Goal: Task Accomplishment & Management: Use online tool/utility

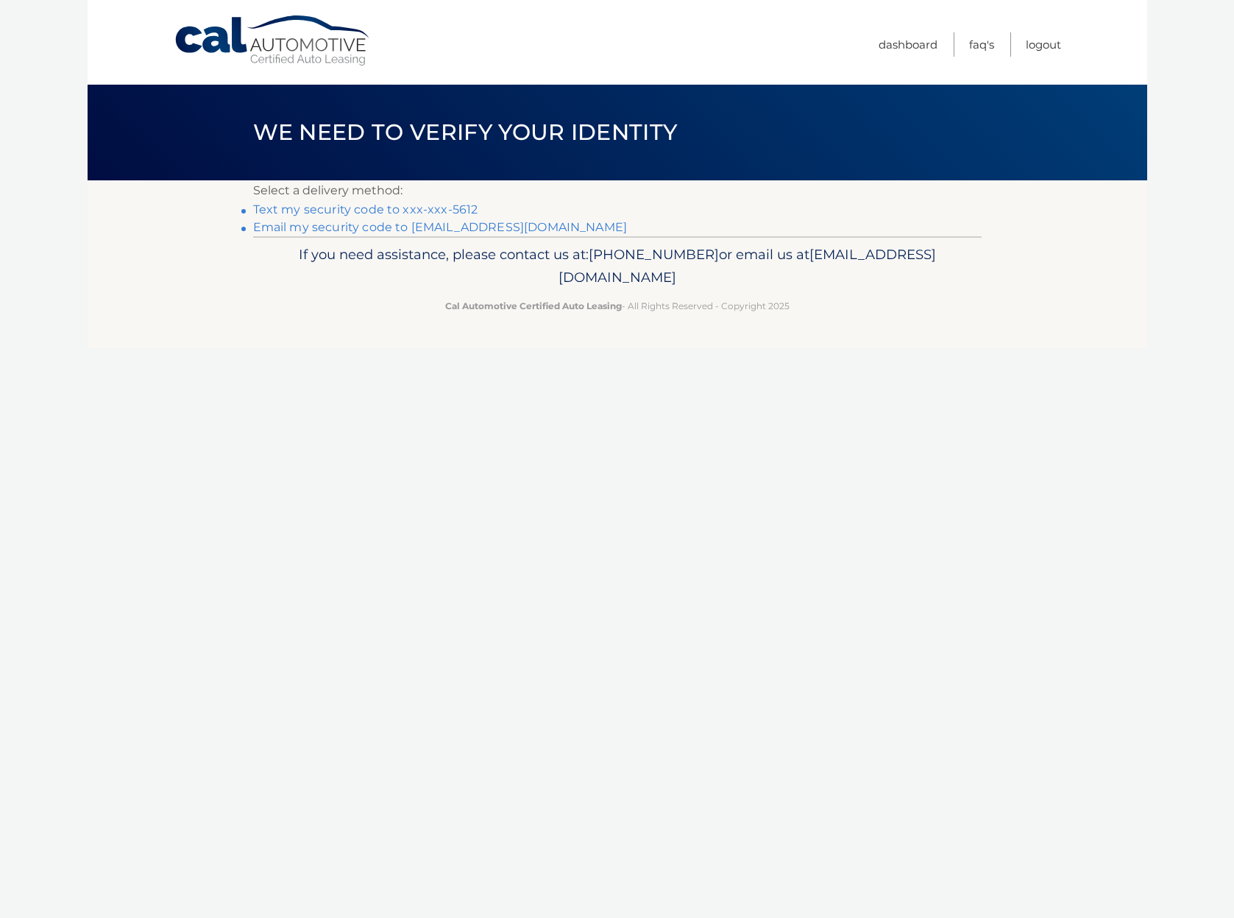
click at [419, 206] on link "Text my security code to xxx-xxx-5612" at bounding box center [365, 209] width 225 height 14
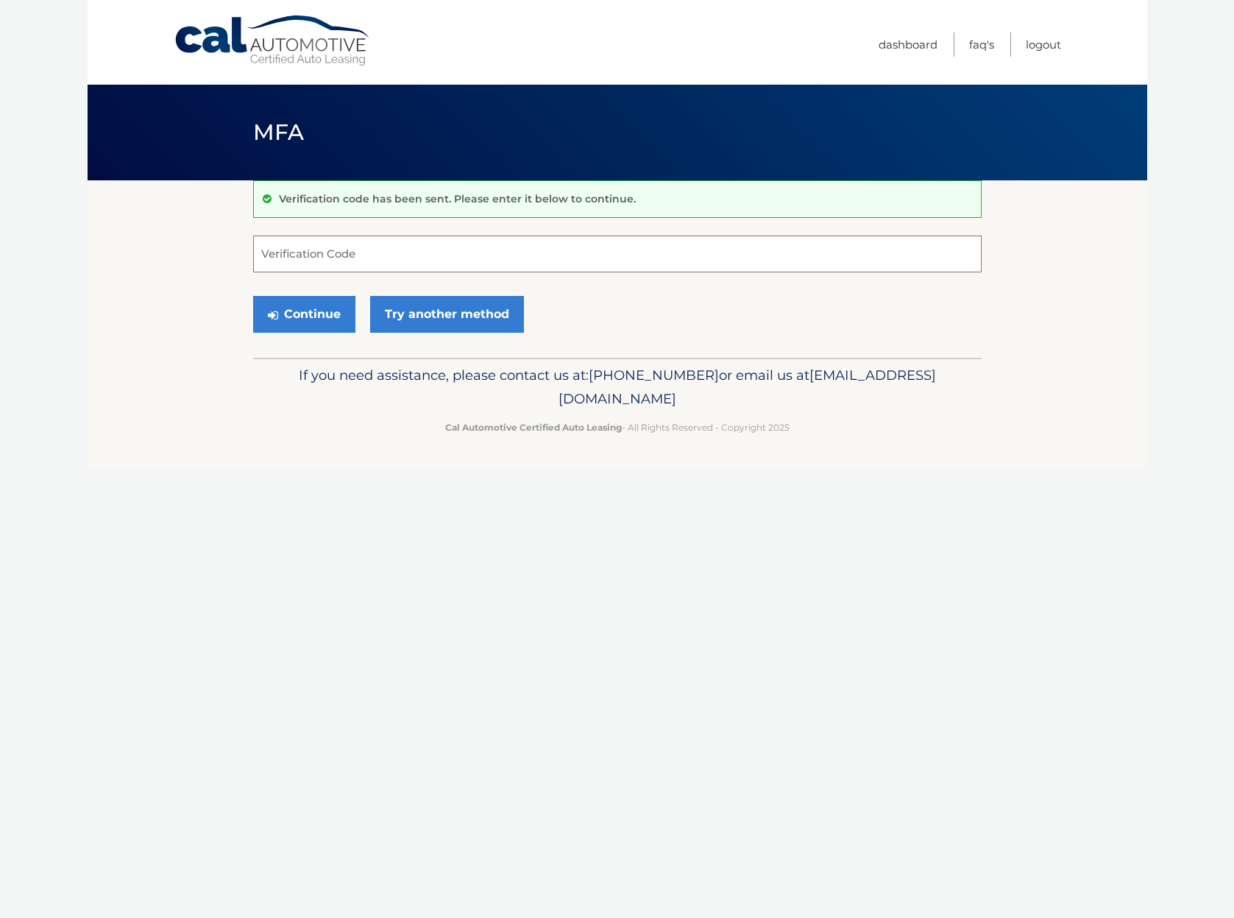
click at [344, 255] on input "Verification Code" at bounding box center [617, 253] width 729 height 37
type input "235496"
click at [303, 313] on button "Continue" at bounding box center [304, 314] width 102 height 37
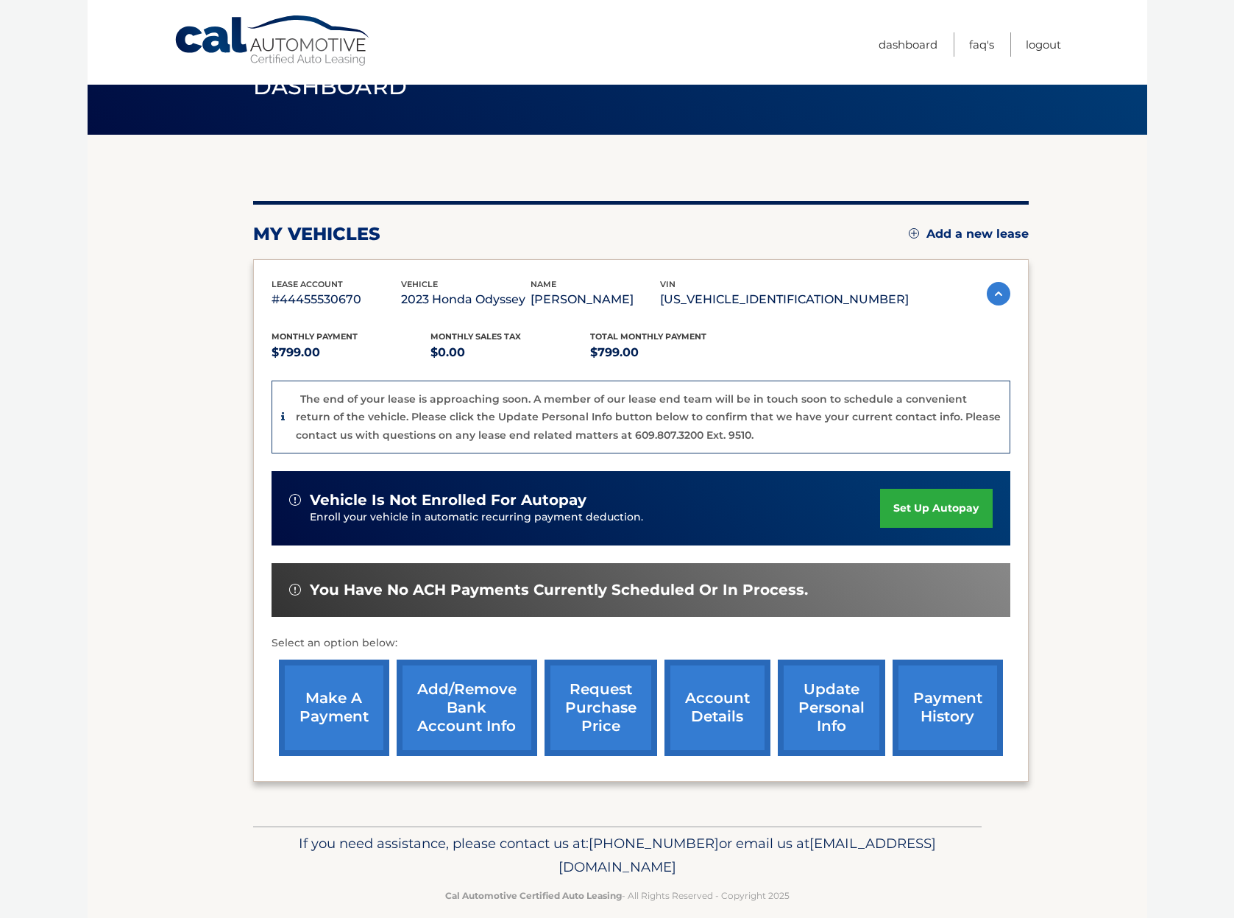
scroll to position [52, 0]
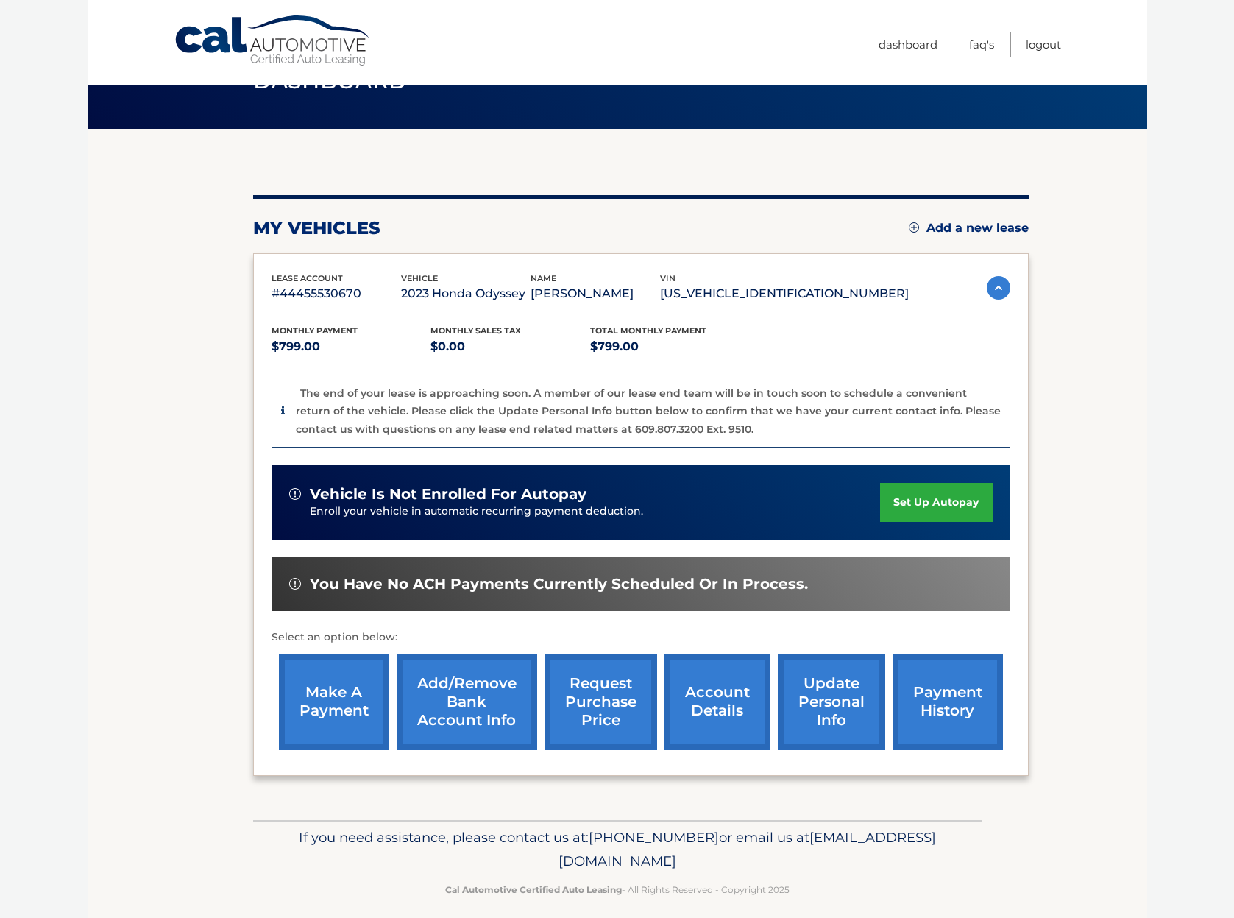
click at [605, 698] on link "request purchase price" at bounding box center [601, 701] width 113 height 96
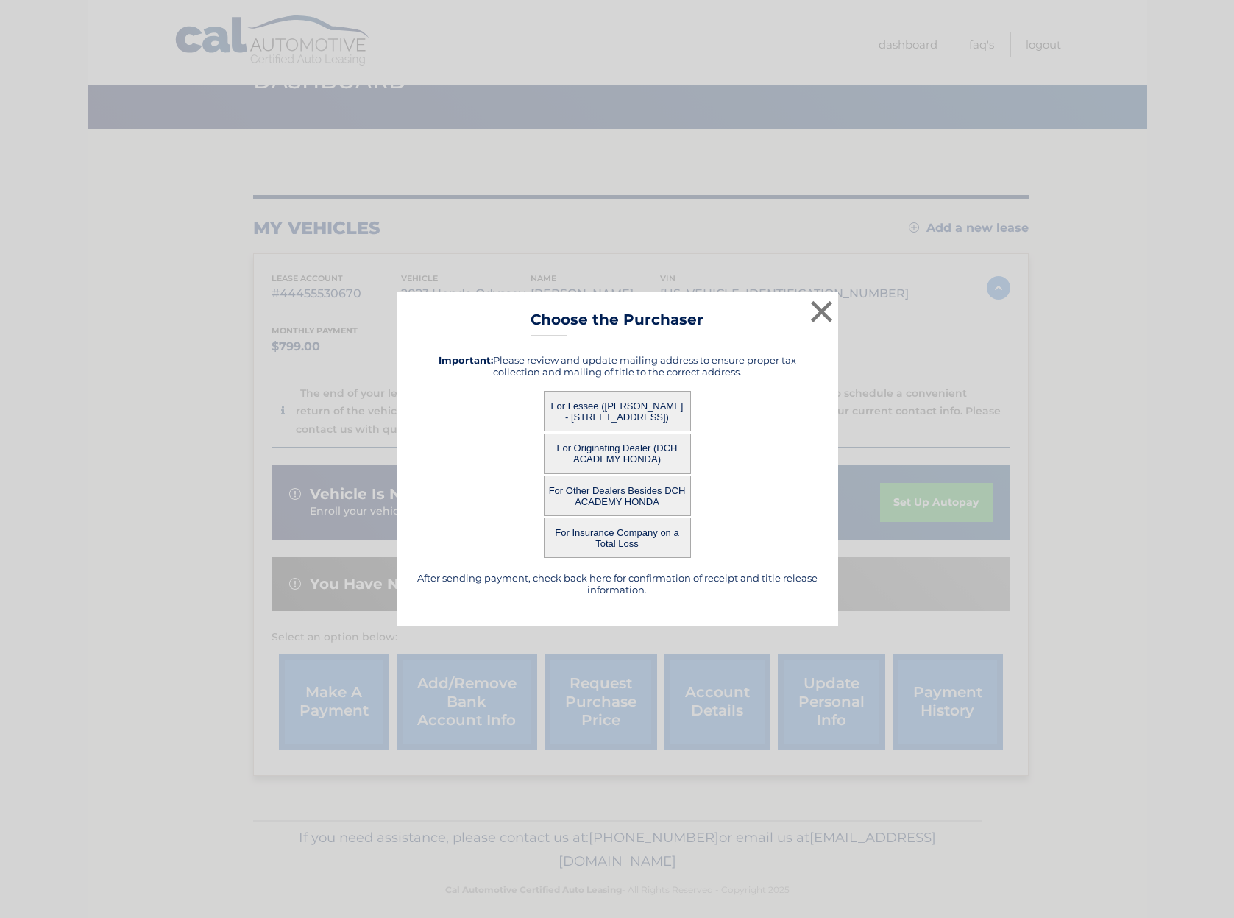
click at [598, 405] on button "For Lessee (RAKESH PILLAI - 1 Hidden Pond Ct, , East Bruswick, NJ 08816)" at bounding box center [617, 411] width 147 height 40
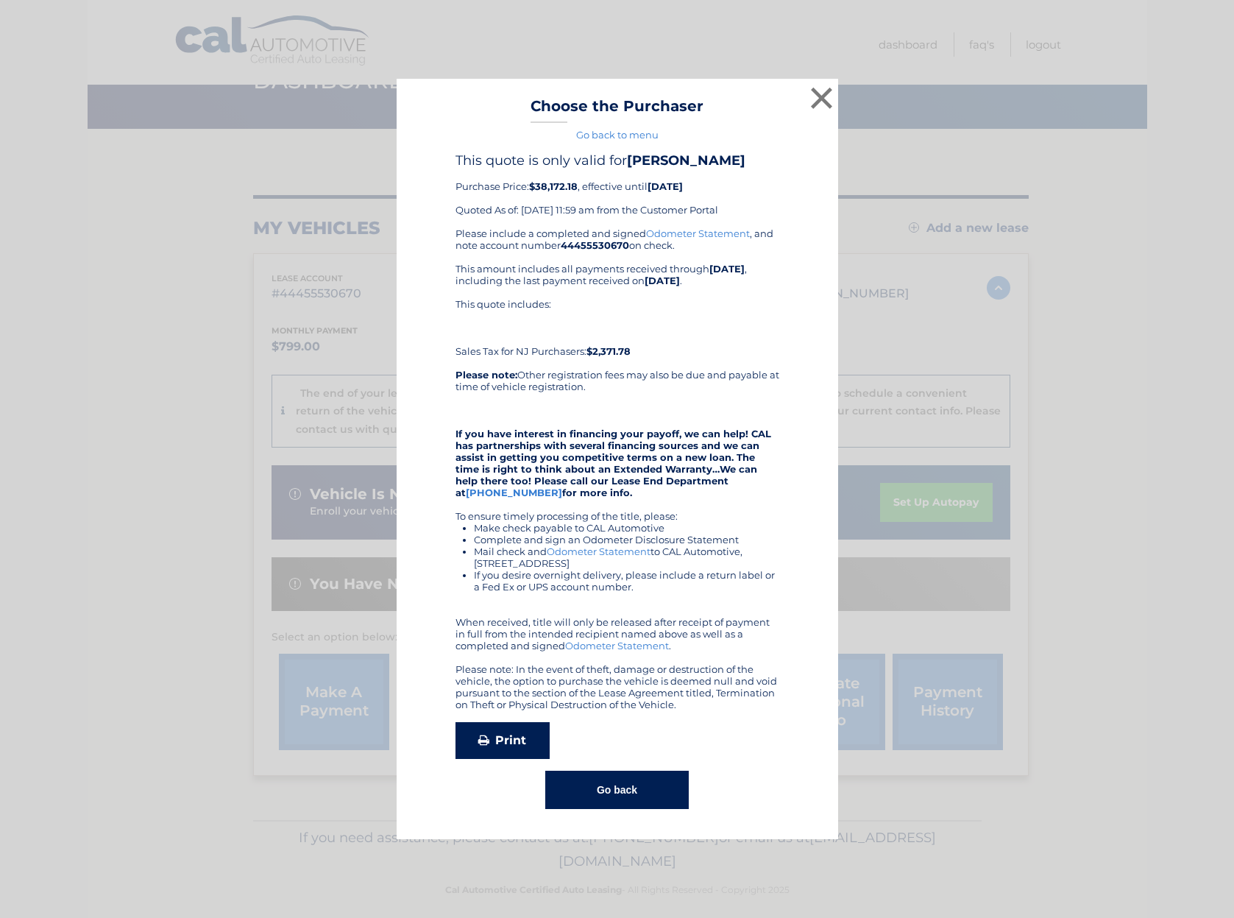
click at [515, 738] on link "Print" at bounding box center [503, 740] width 94 height 37
